Goal: Navigation & Orientation: Find specific page/section

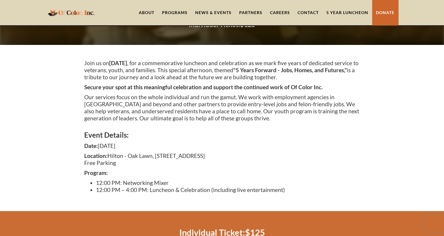
scroll to position [62, 0]
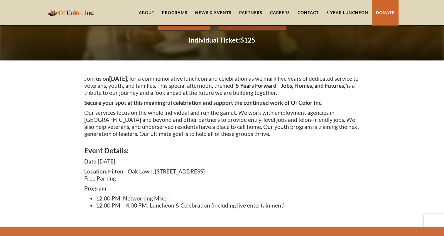
click at [278, 13] on link "Careers" at bounding box center [280, 12] width 28 height 25
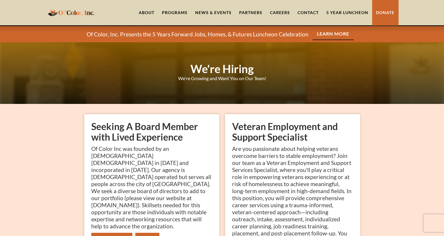
click at [215, 12] on link "News & Events" at bounding box center [213, 12] width 44 height 25
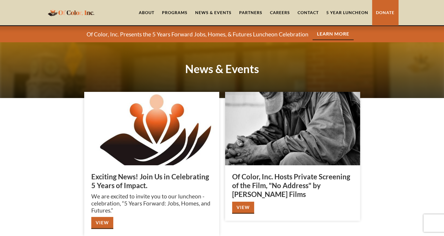
click at [336, 13] on link "5 Year Luncheon" at bounding box center [348, 12] width 50 height 25
